Goal: Task Accomplishment & Management: Use online tool/utility

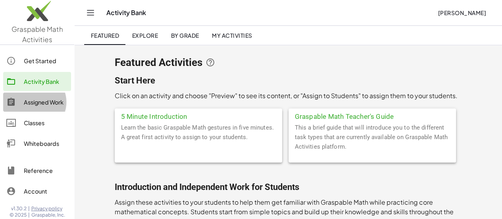
click at [55, 105] on div "Assigned Work" at bounding box center [46, 102] width 44 height 10
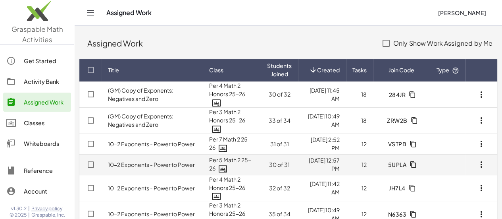
click at [159, 165] on td "10-2 Exponents - Power to Power" at bounding box center [152, 164] width 101 height 21
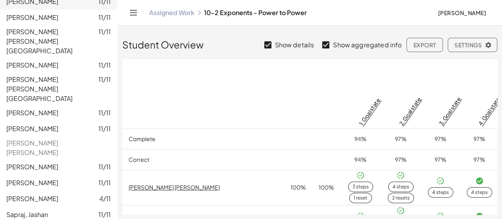
click at [192, 13] on link "Assigned Work" at bounding box center [171, 13] width 45 height 8
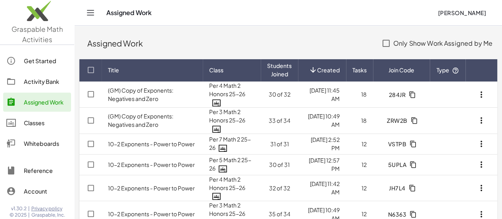
click at [35, 122] on div "Classes" at bounding box center [46, 123] width 44 height 10
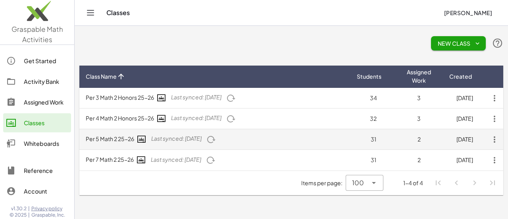
click at [111, 138] on td "Per 5 Math 2 25-26 Last synced: [DATE]" at bounding box center [214, 139] width 271 height 21
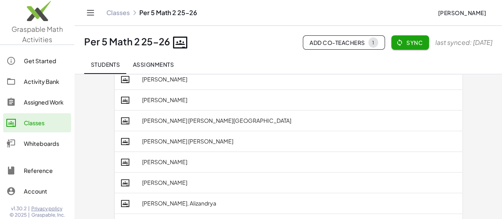
scroll to position [198, 0]
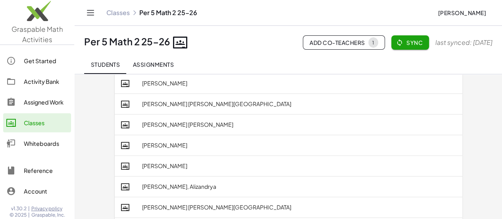
click at [121, 125] on icon at bounding box center [125, 125] width 8 height 8
click at [136, 127] on td "[PERSON_NAME] [PERSON_NAME]" at bounding box center [299, 124] width 326 height 21
click at [397, 46] on button "Sync" at bounding box center [410, 42] width 38 height 14
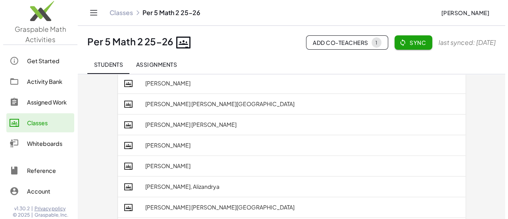
scroll to position [0, 0]
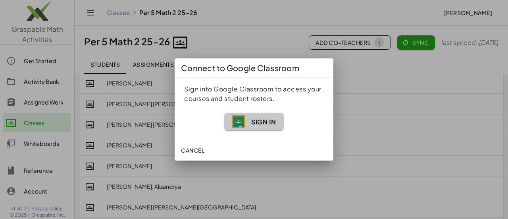
click at [259, 119] on span "Sign In" at bounding box center [263, 121] width 25 height 8
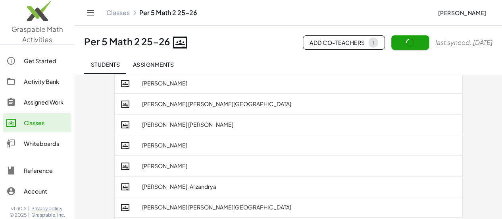
scroll to position [219, 0]
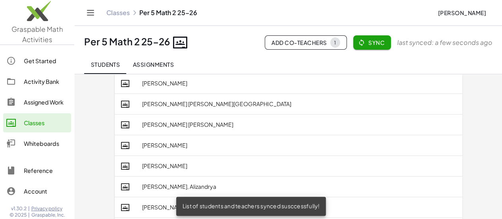
click at [374, 45] on span "Sync" at bounding box center [371, 42] width 25 height 7
